Goal: Task Accomplishment & Management: Manage account settings

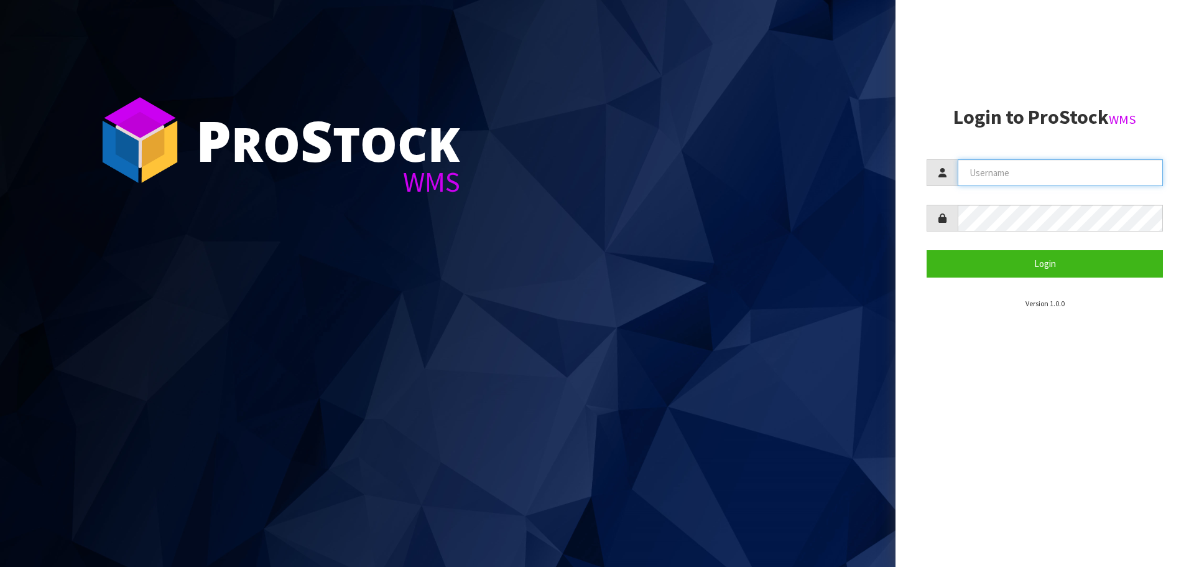
click at [1012, 176] on input "text" at bounding box center [1060, 172] width 205 height 27
type input "PACIFICBIOLOGICS"
click at [927, 250] on button "Login" at bounding box center [1045, 263] width 236 height 27
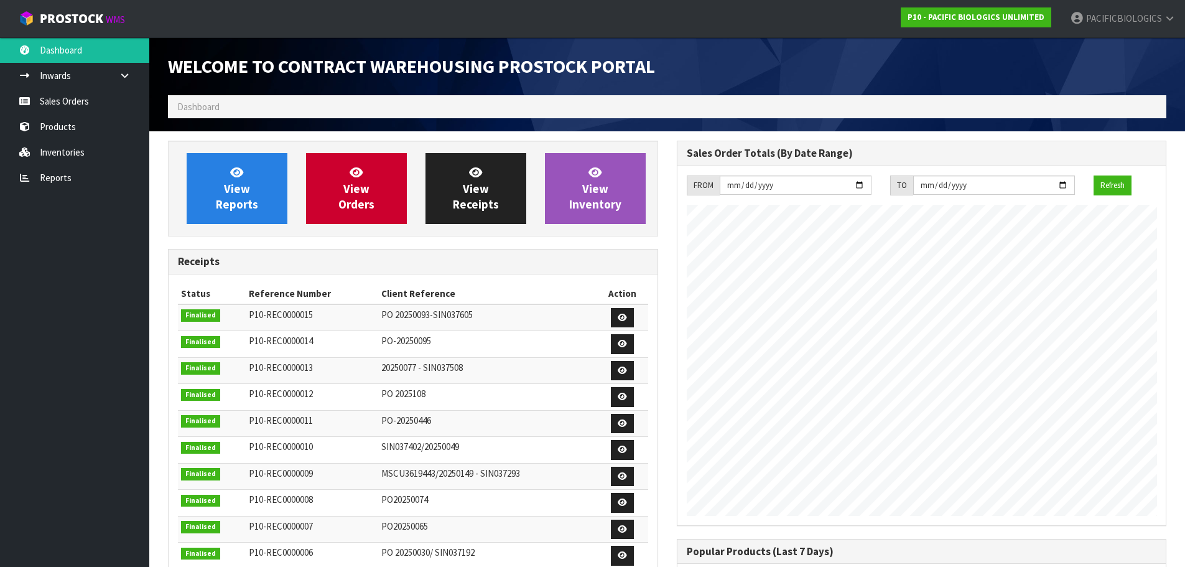
scroll to position [569, 508]
click at [90, 102] on link "Sales Orders" at bounding box center [74, 100] width 149 height 25
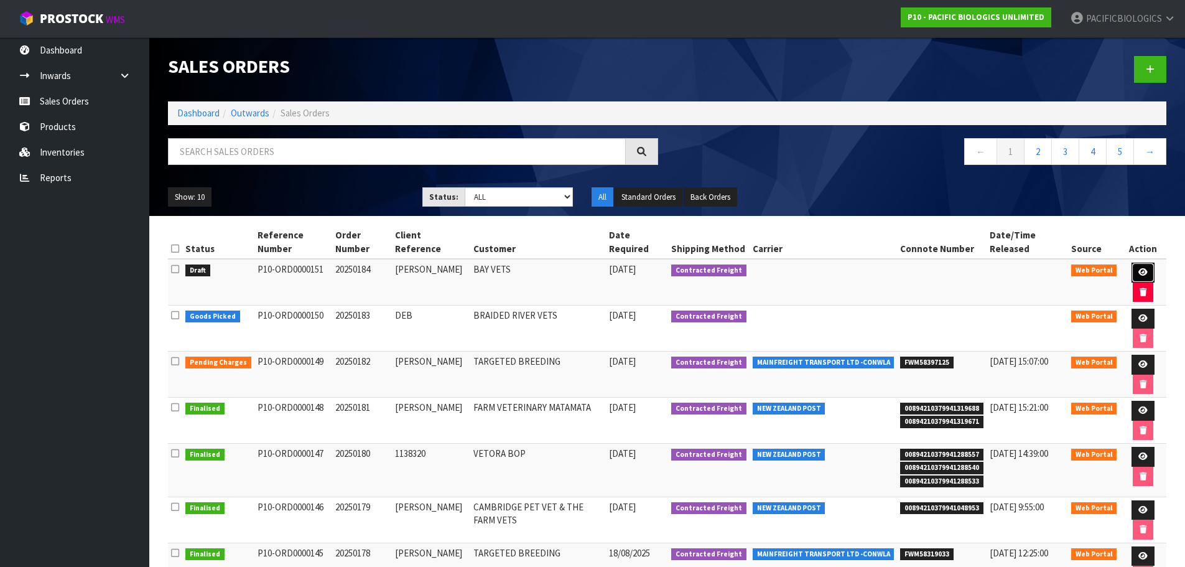
click at [1139, 269] on icon at bounding box center [1142, 272] width 9 height 8
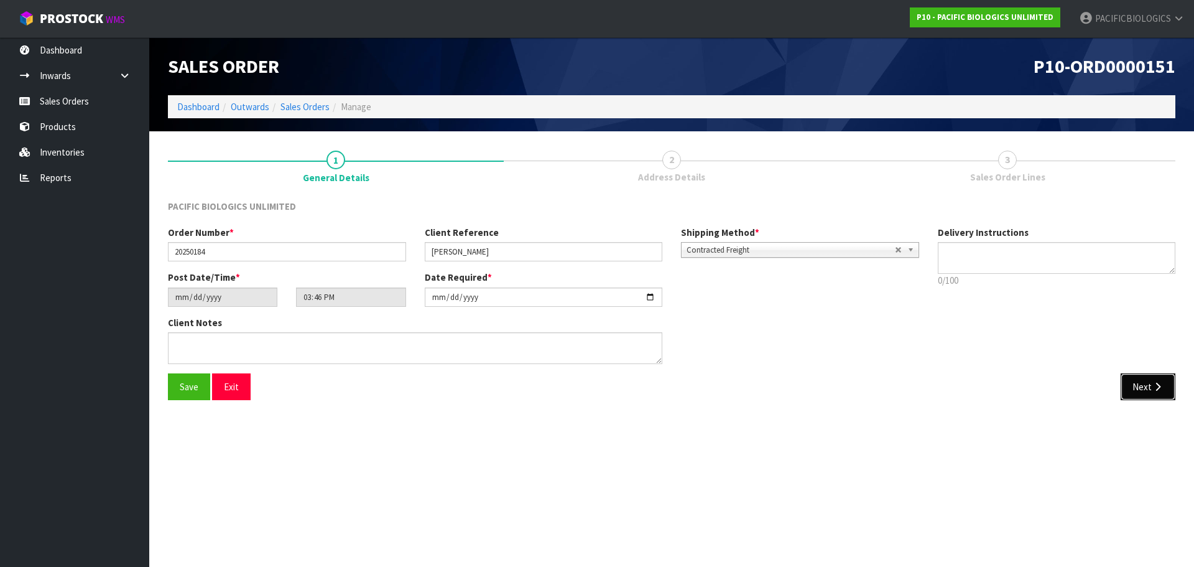
click at [1140, 379] on button "Next" at bounding box center [1148, 386] width 55 height 27
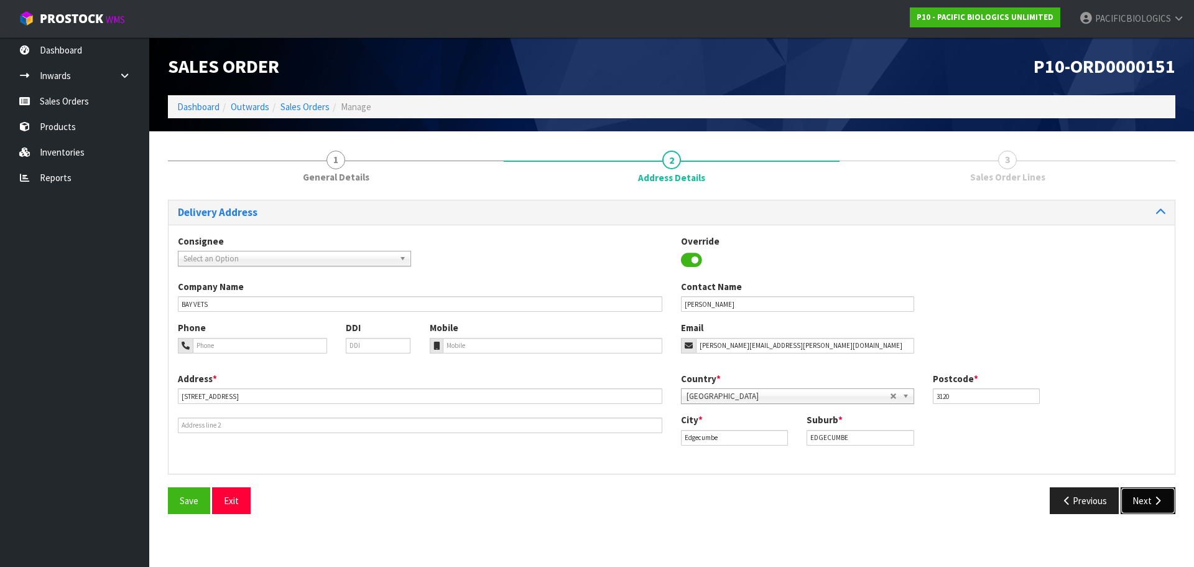
click at [1147, 496] on button "Next" at bounding box center [1148, 500] width 55 height 27
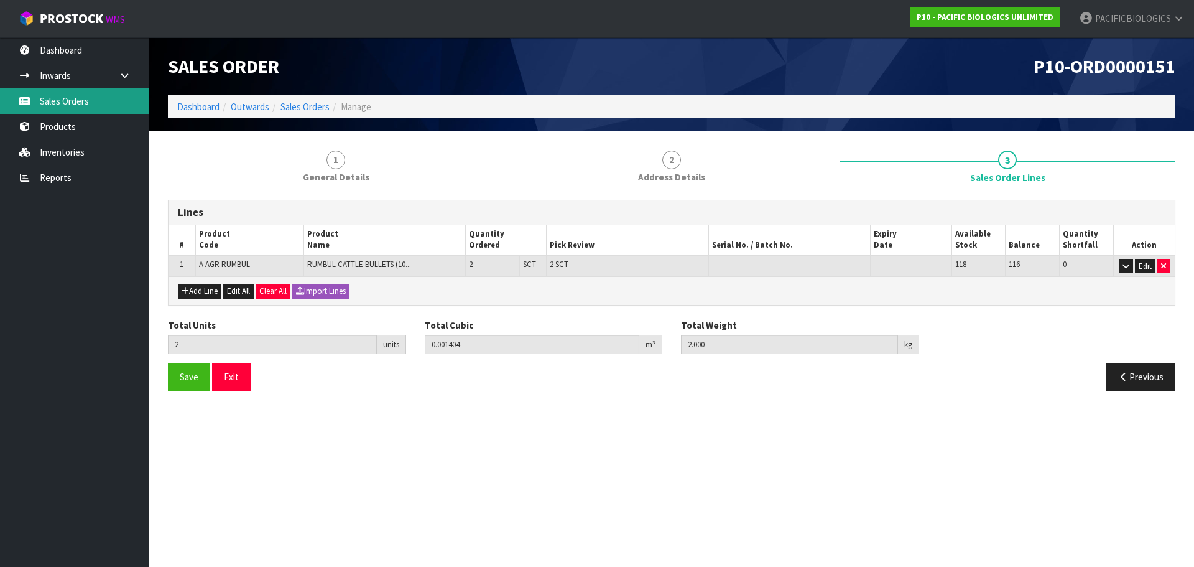
click at [60, 101] on link "Sales Orders" at bounding box center [74, 100] width 149 height 25
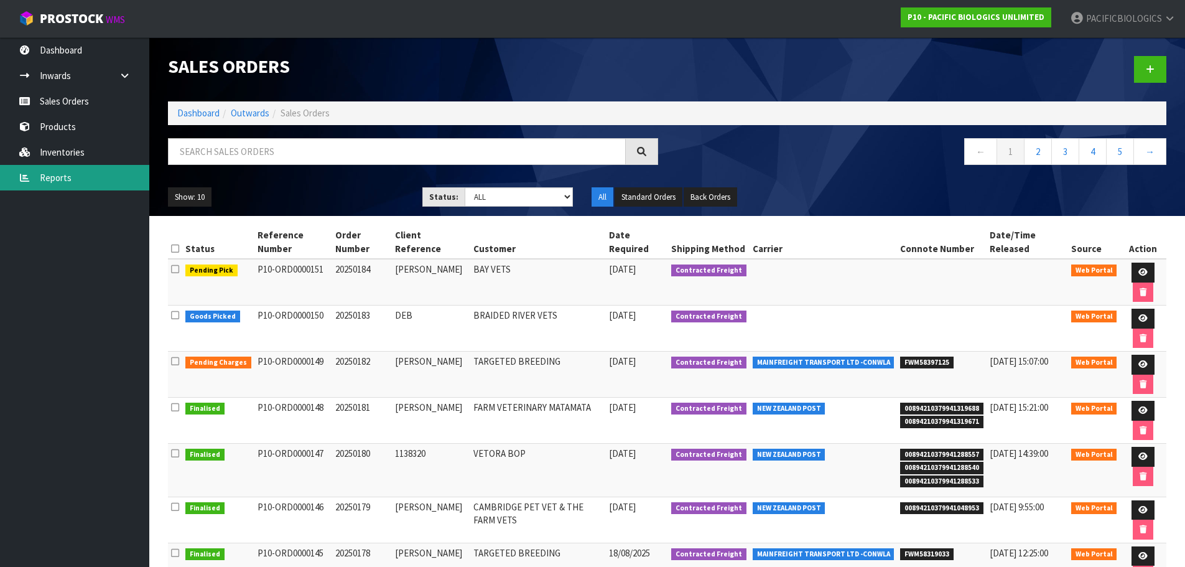
click at [69, 177] on link "Reports" at bounding box center [74, 177] width 149 height 25
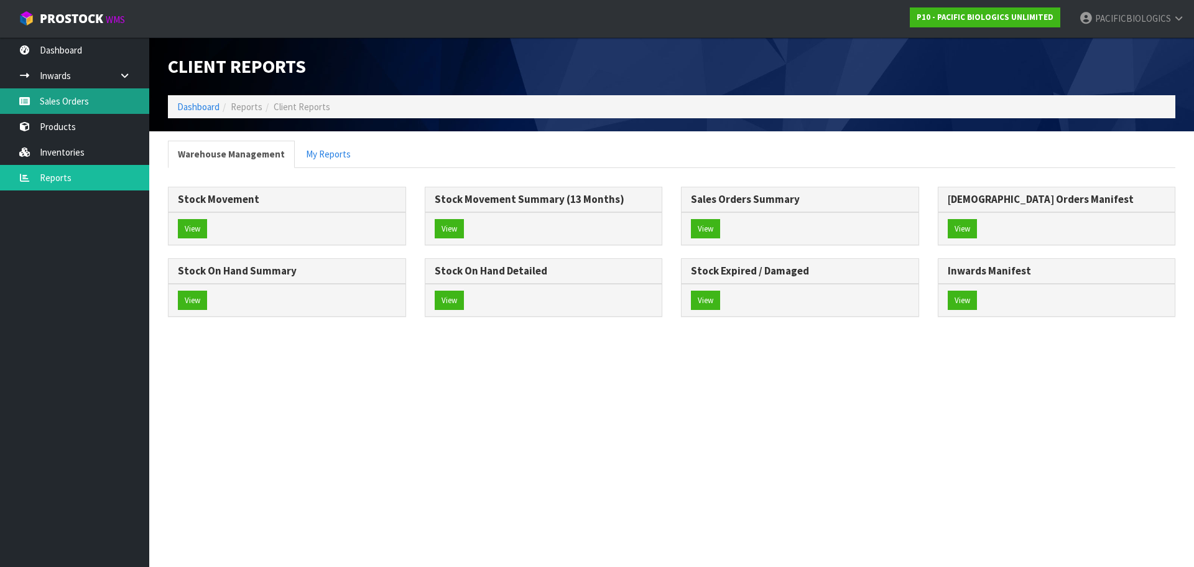
click at [81, 107] on link "Sales Orders" at bounding box center [74, 100] width 149 height 25
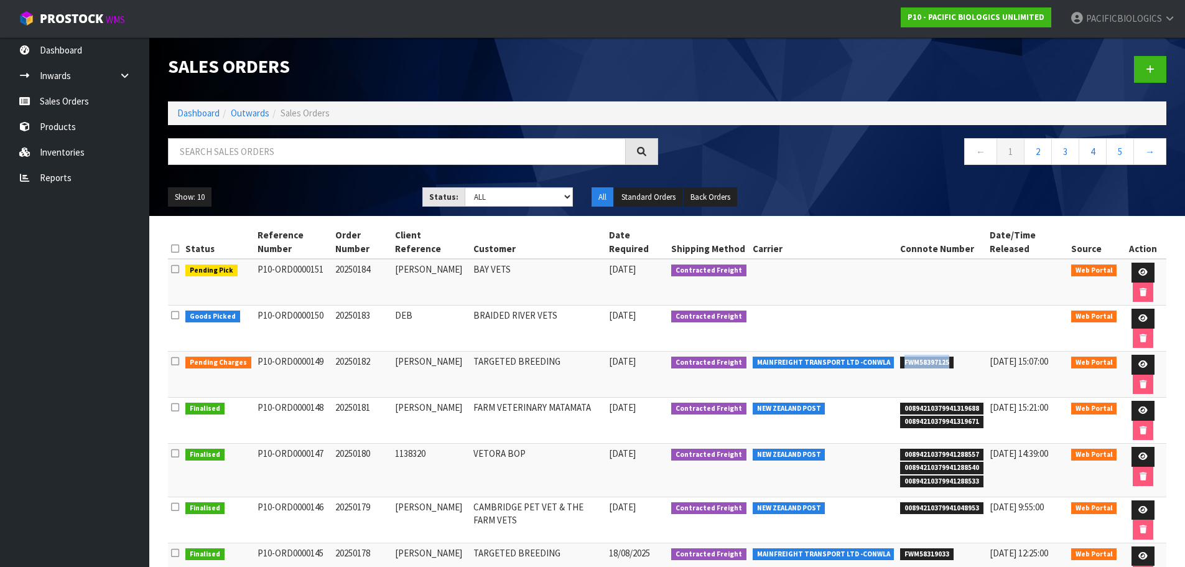
drag, startPoint x: 945, startPoint y: 361, endPoint x: 908, endPoint y: 369, distance: 38.2
click at [897, 367] on td "FWM58397125" at bounding box center [942, 374] width 90 height 46
copy span "FWM58397125"
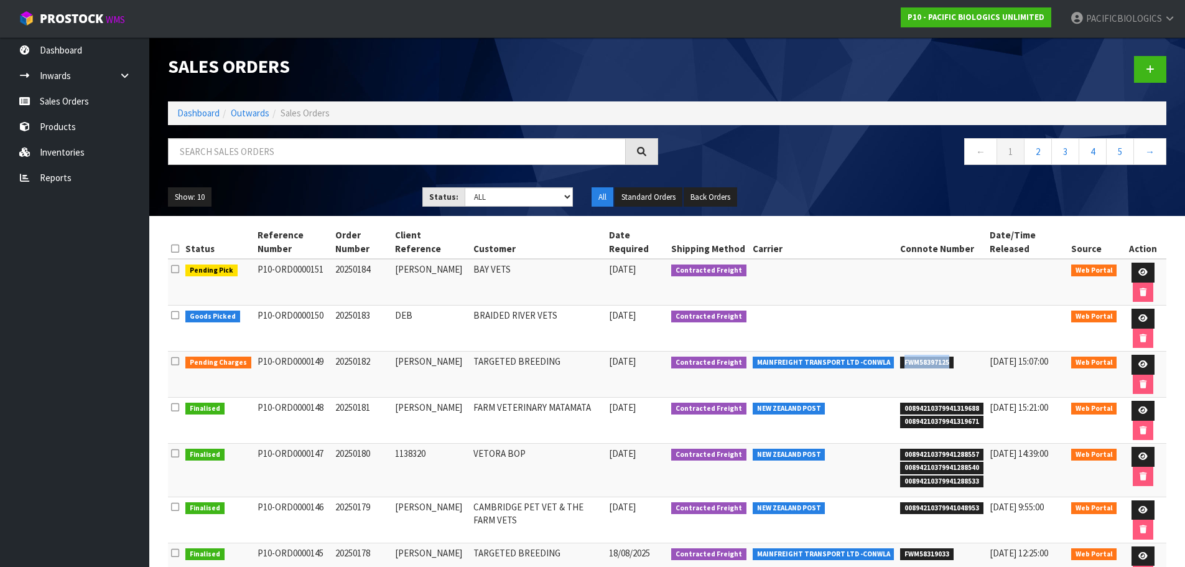
drag, startPoint x: 341, startPoint y: 410, endPoint x: 419, endPoint y: 456, distance: 90.0
click at [419, 456] on tbody "Pending Pick P10-ORD0000151 20250184 [PERSON_NAME] VETS [DATE] Contracted Freig…" at bounding box center [667, 493] width 998 height 468
click at [861, 424] on td "NEW ZEALAND POST" at bounding box center [823, 420] width 148 height 46
drag, startPoint x: 943, startPoint y: 361, endPoint x: 901, endPoint y: 364, distance: 42.4
click at [901, 364] on span "FWM58397125" at bounding box center [926, 362] width 53 height 12
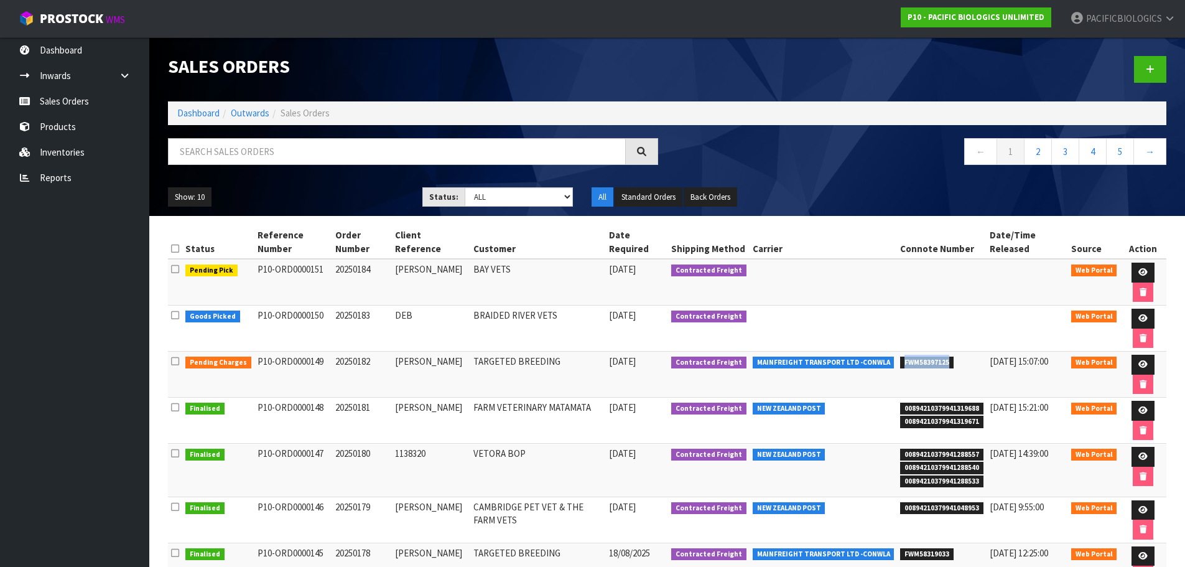
drag, startPoint x: 947, startPoint y: 362, endPoint x: 900, endPoint y: 364, distance: 47.3
click at [900, 364] on span "FWM58397125" at bounding box center [926, 362] width 53 height 12
copy span "FWM58397125"
click at [62, 96] on link "Sales Orders" at bounding box center [74, 100] width 149 height 25
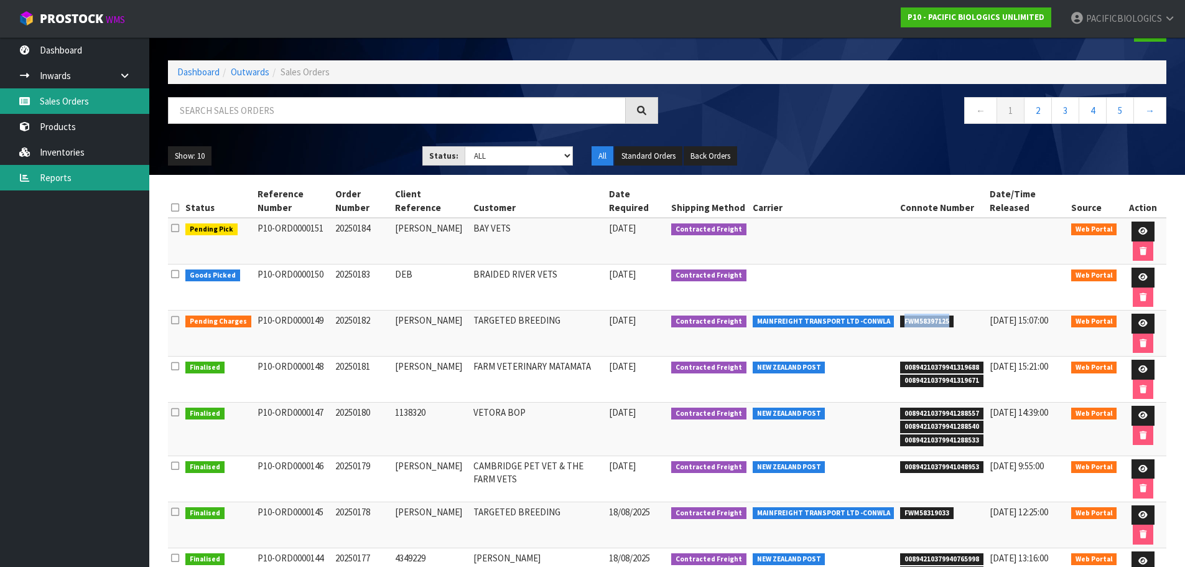
scroll to position [62, 0]
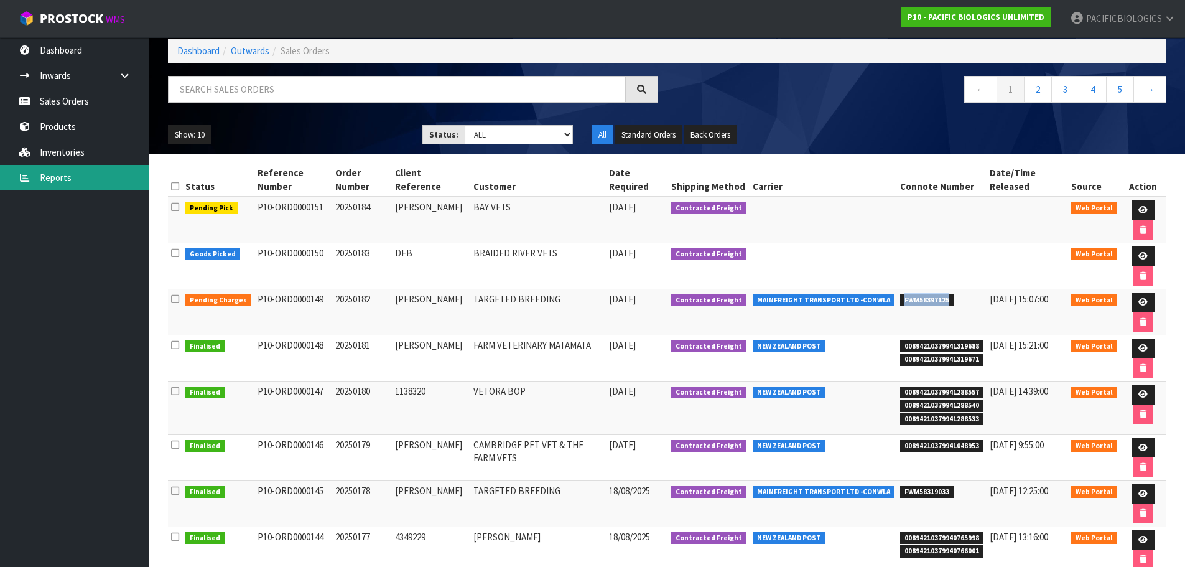
click at [50, 181] on link "Reports" at bounding box center [74, 177] width 149 height 25
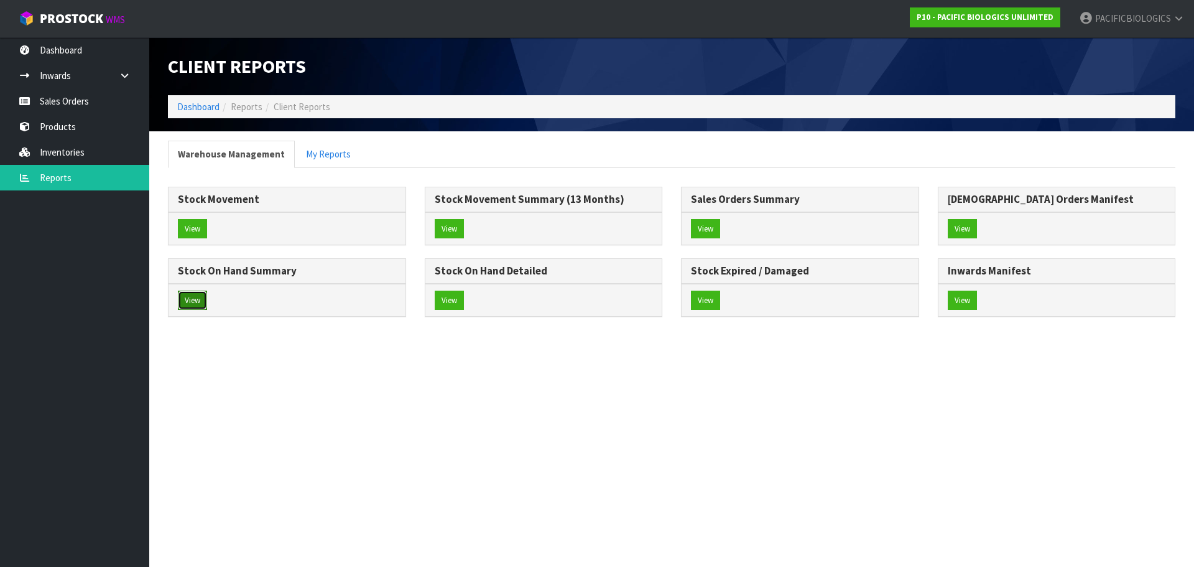
click at [188, 302] on button "View" at bounding box center [192, 300] width 29 height 20
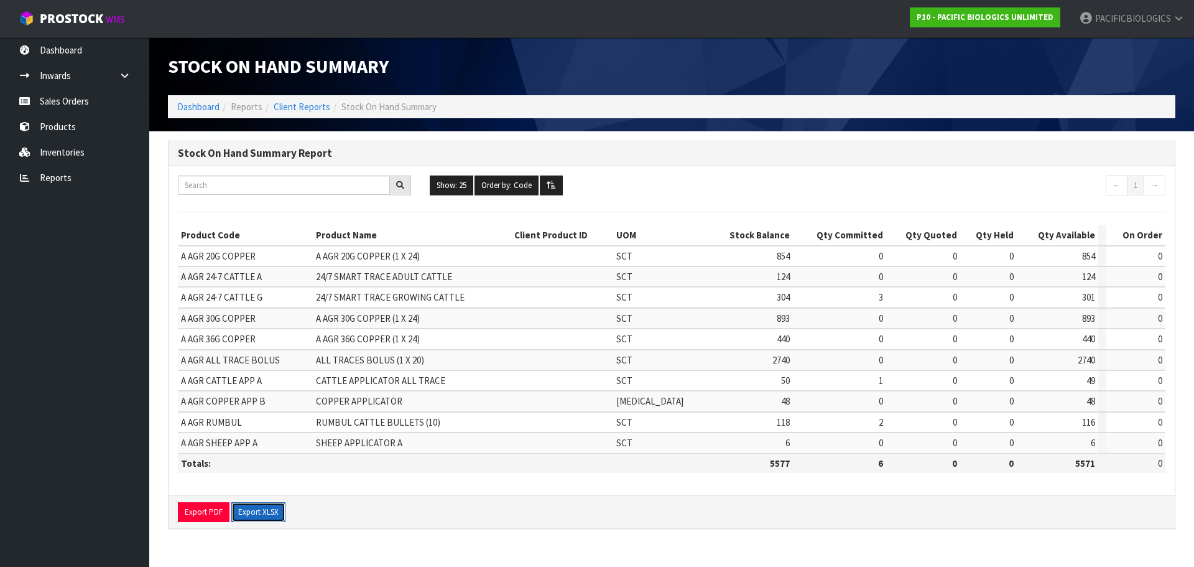
click at [254, 511] on button "Export XLSX" at bounding box center [258, 512] width 54 height 20
